Goal: Check status: Check status

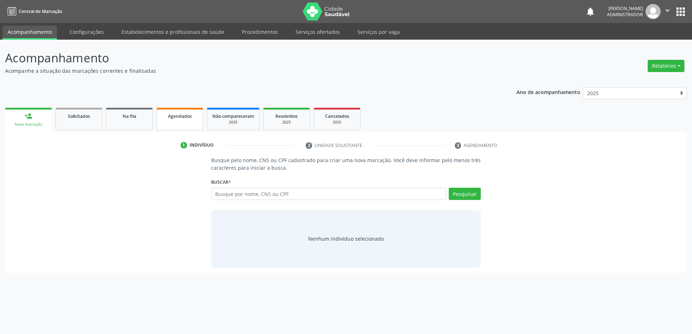
click at [179, 110] on link "Agendados" at bounding box center [179, 119] width 47 height 22
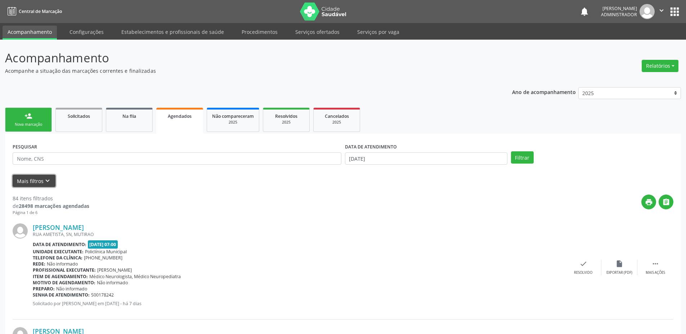
click at [32, 181] on button "Mais filtros keyboard_arrow_down" at bounding box center [34, 181] width 43 height 13
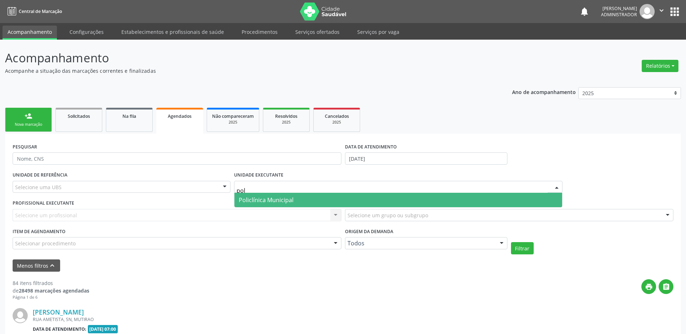
click at [293, 196] on span "Policlínica Municipal" at bounding box center [399, 200] width 328 height 14
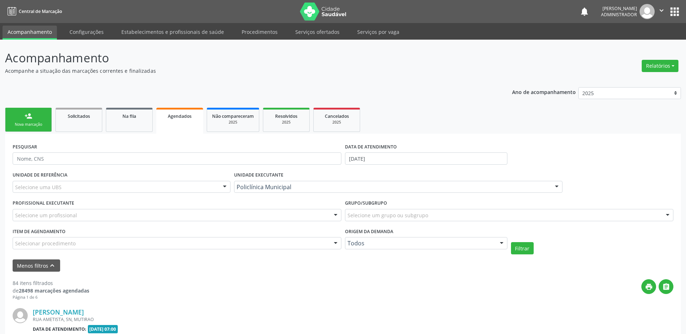
click at [101, 216] on div "Selecione um profissional" at bounding box center [177, 215] width 329 height 12
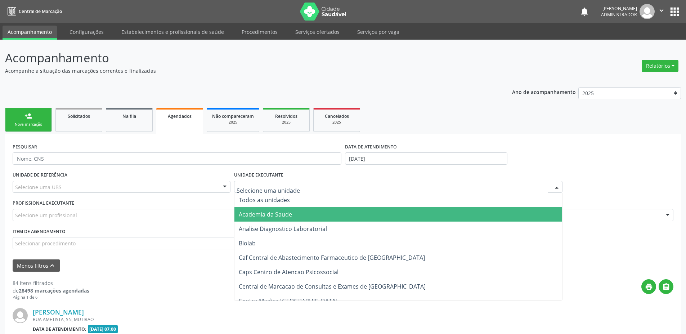
drag, startPoint x: 269, startPoint y: 215, endPoint x: 201, endPoint y: 202, distance: 69.4
click at [269, 215] on span "Academia da Saude" at bounding box center [265, 214] width 53 height 8
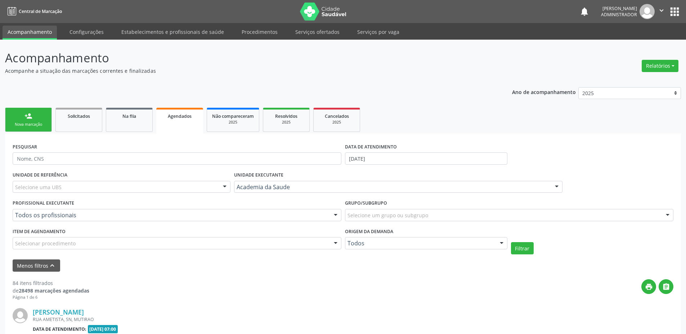
click at [284, 180] on div "UNIDADE EXECUTANTE Academia da Saude Todos as unidades Academia da Saude Analis…" at bounding box center [398, 184] width 333 height 28
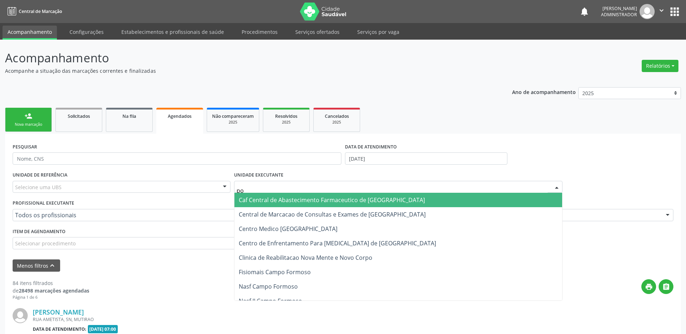
type input "pol"
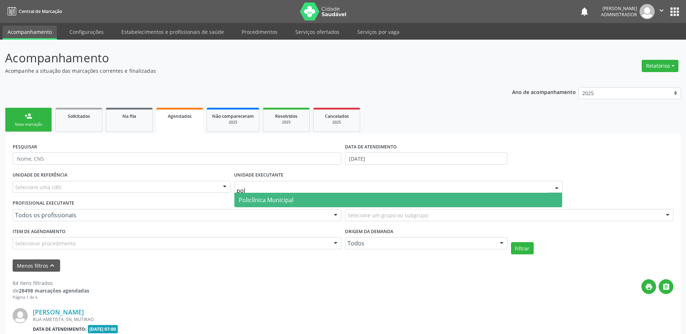
click at [289, 199] on span "Policlínica Municipal" at bounding box center [266, 200] width 55 height 8
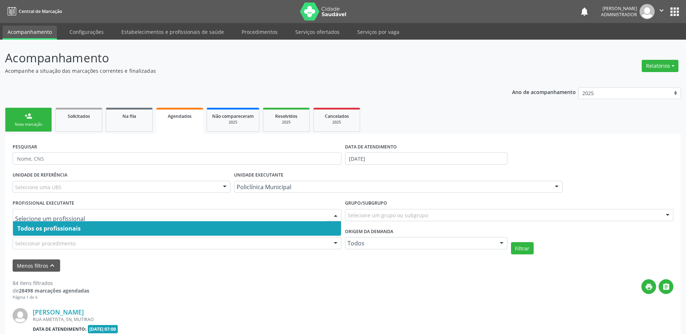
click at [150, 226] on span "Todos os profissionais" at bounding box center [177, 228] width 328 height 14
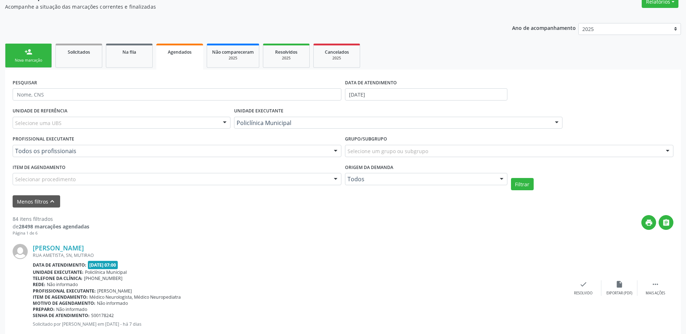
scroll to position [73, 0]
